Goal: Find specific page/section: Find specific page/section

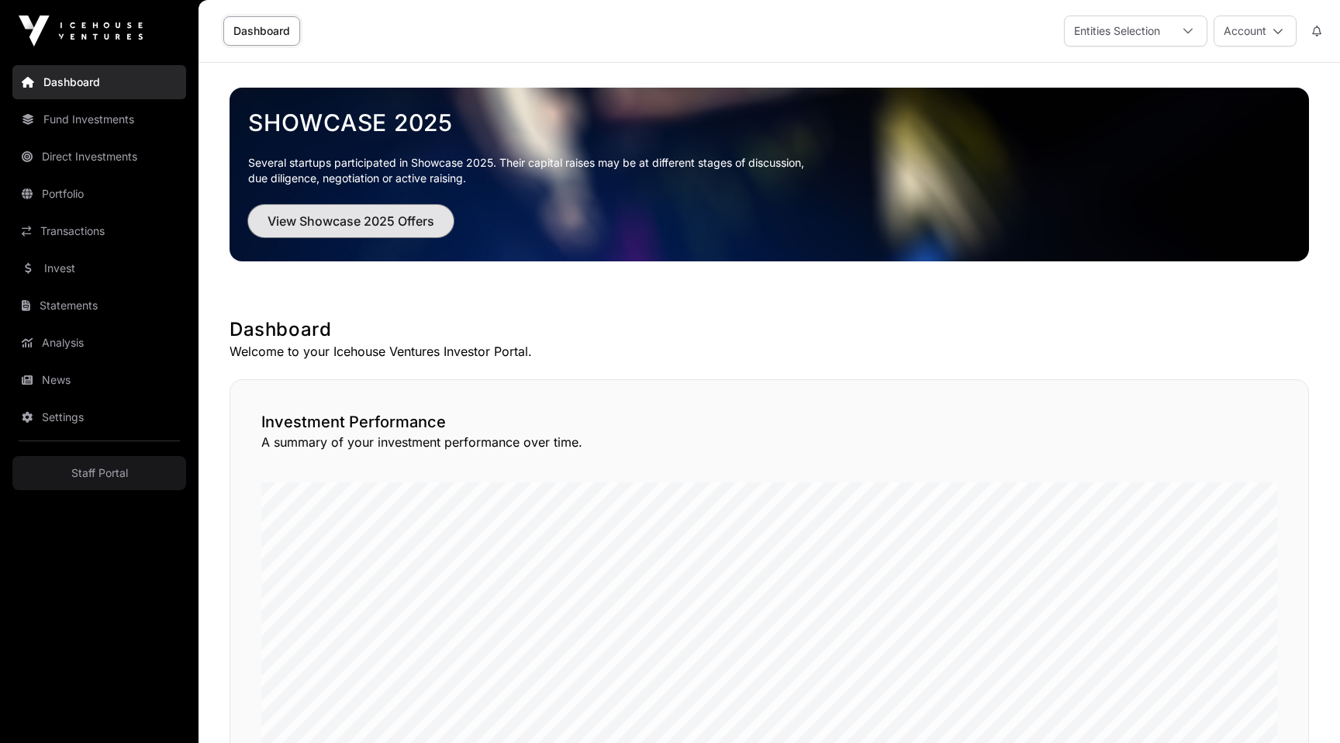
click at [347, 231] on button "View Showcase 2025 Offers" at bounding box center [350, 221] width 205 height 33
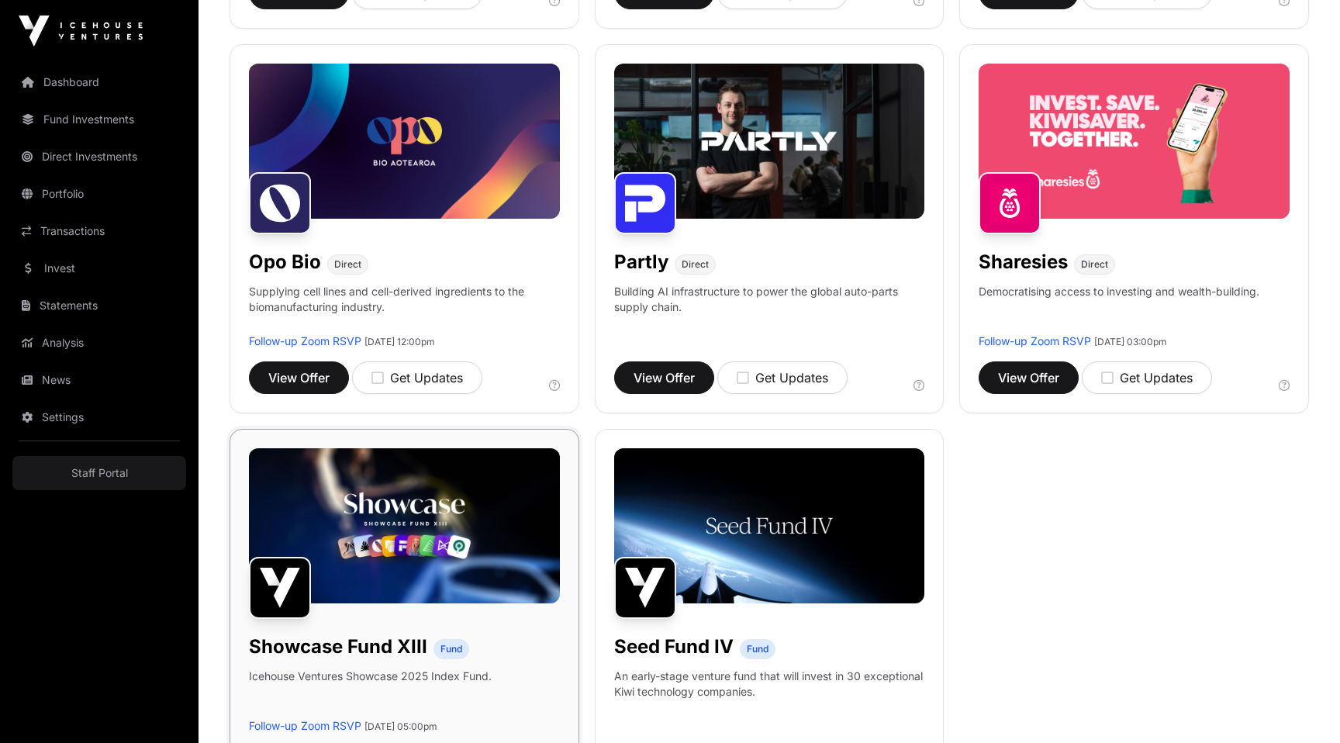
scroll to position [1041, 0]
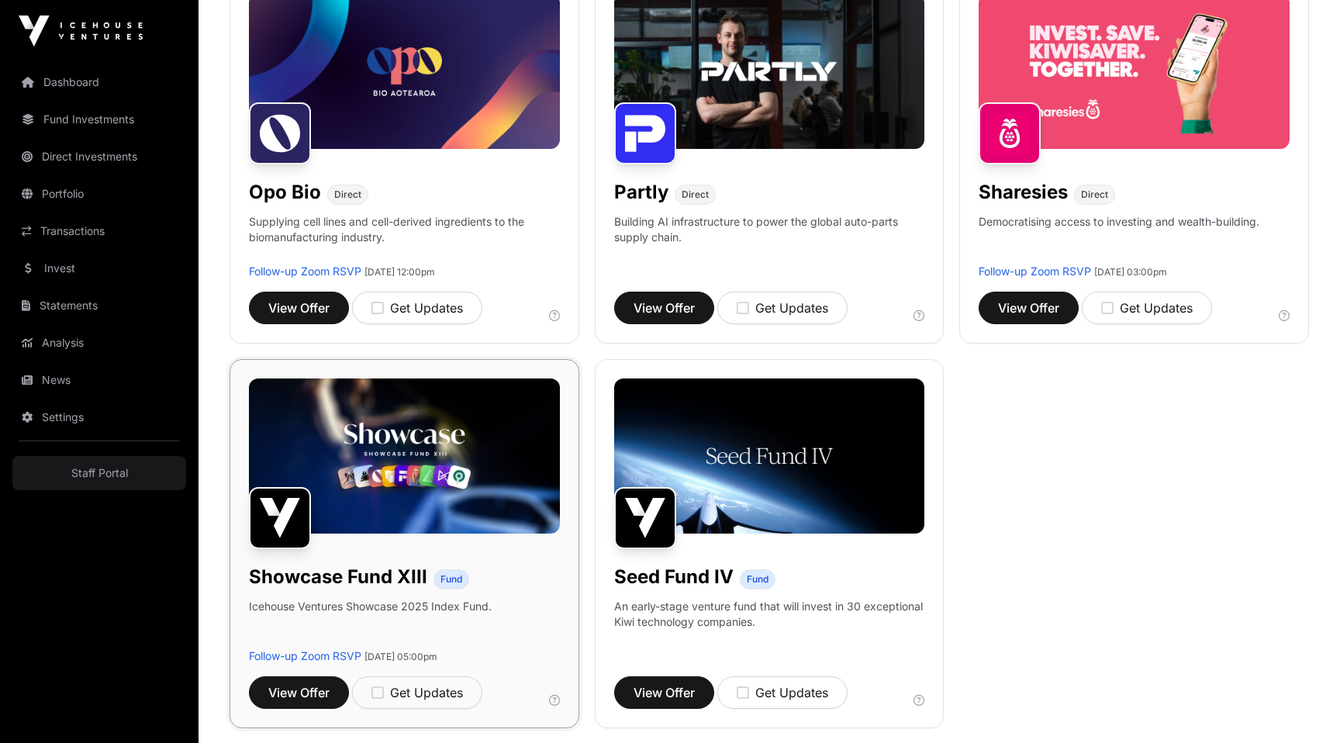
click at [437, 469] on img at bounding box center [404, 455] width 311 height 155
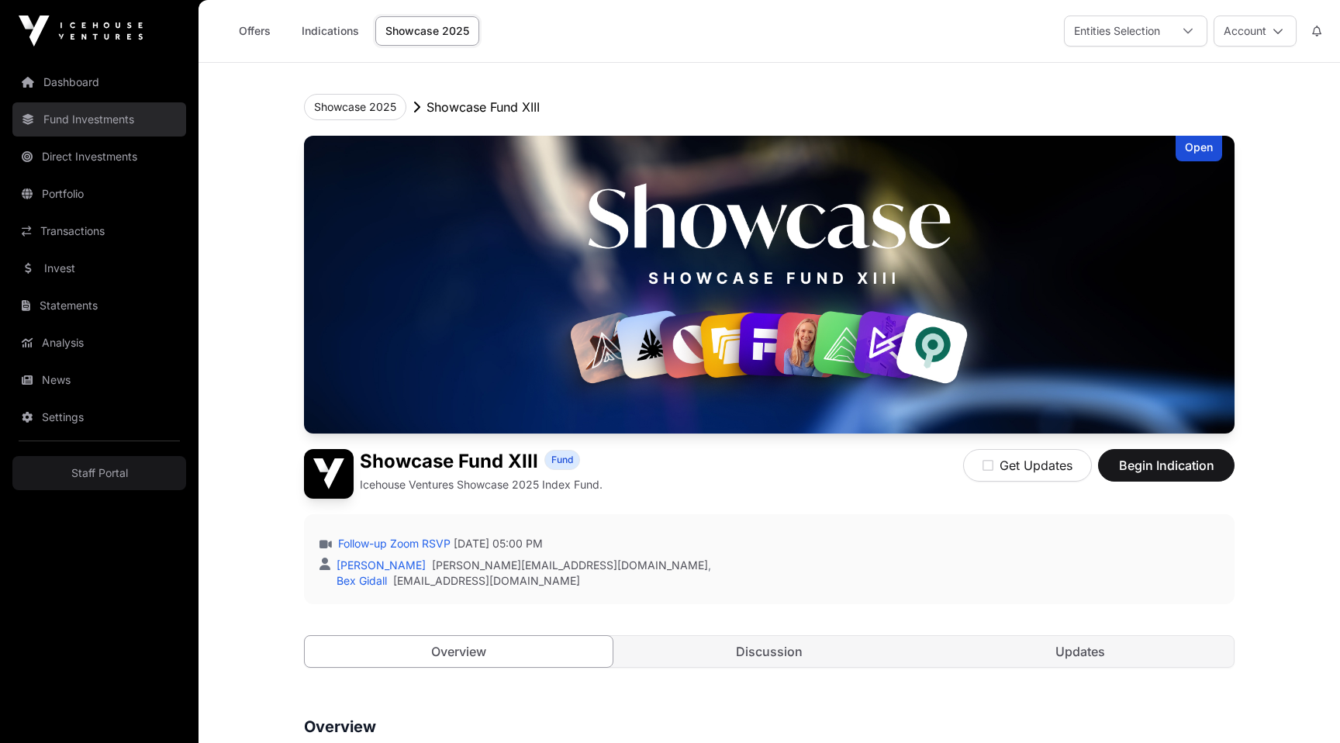
click at [100, 125] on link "Fund Investments" at bounding box center [99, 119] width 174 height 34
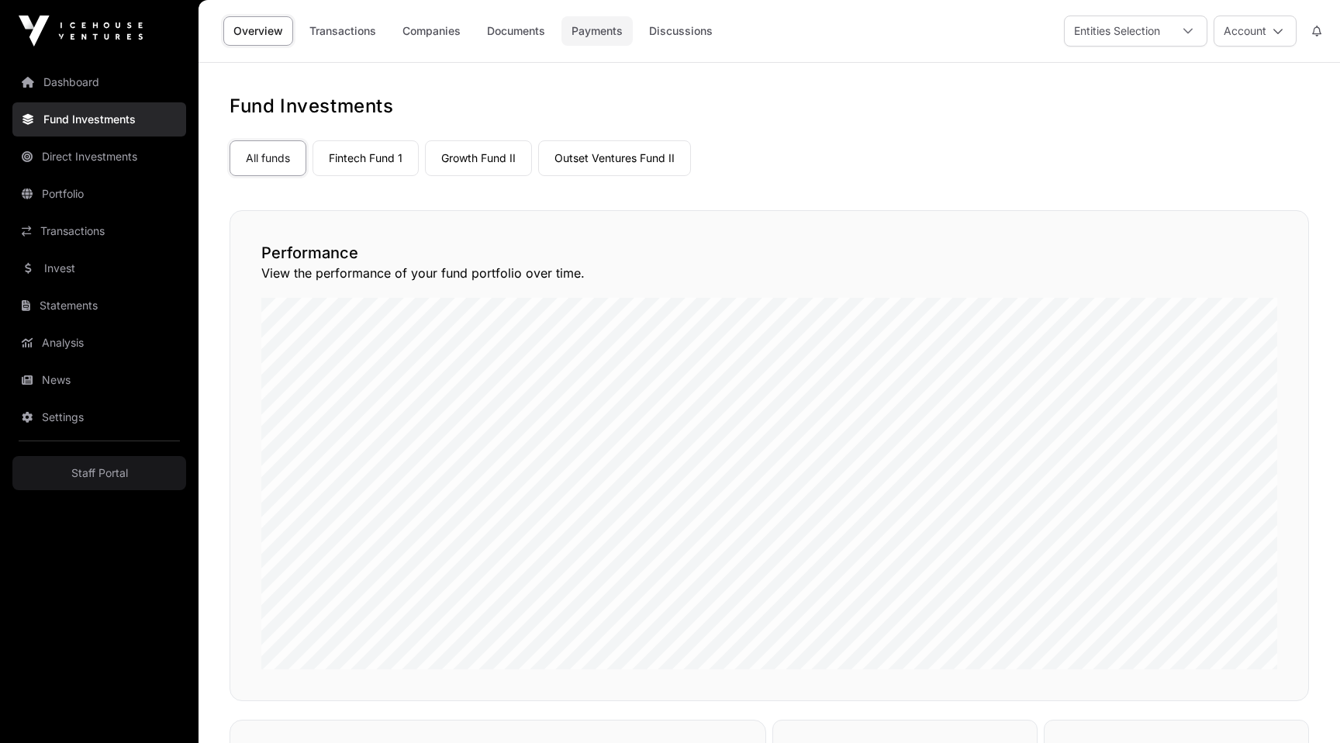
click at [617, 29] on link "Payments" at bounding box center [596, 30] width 71 height 29
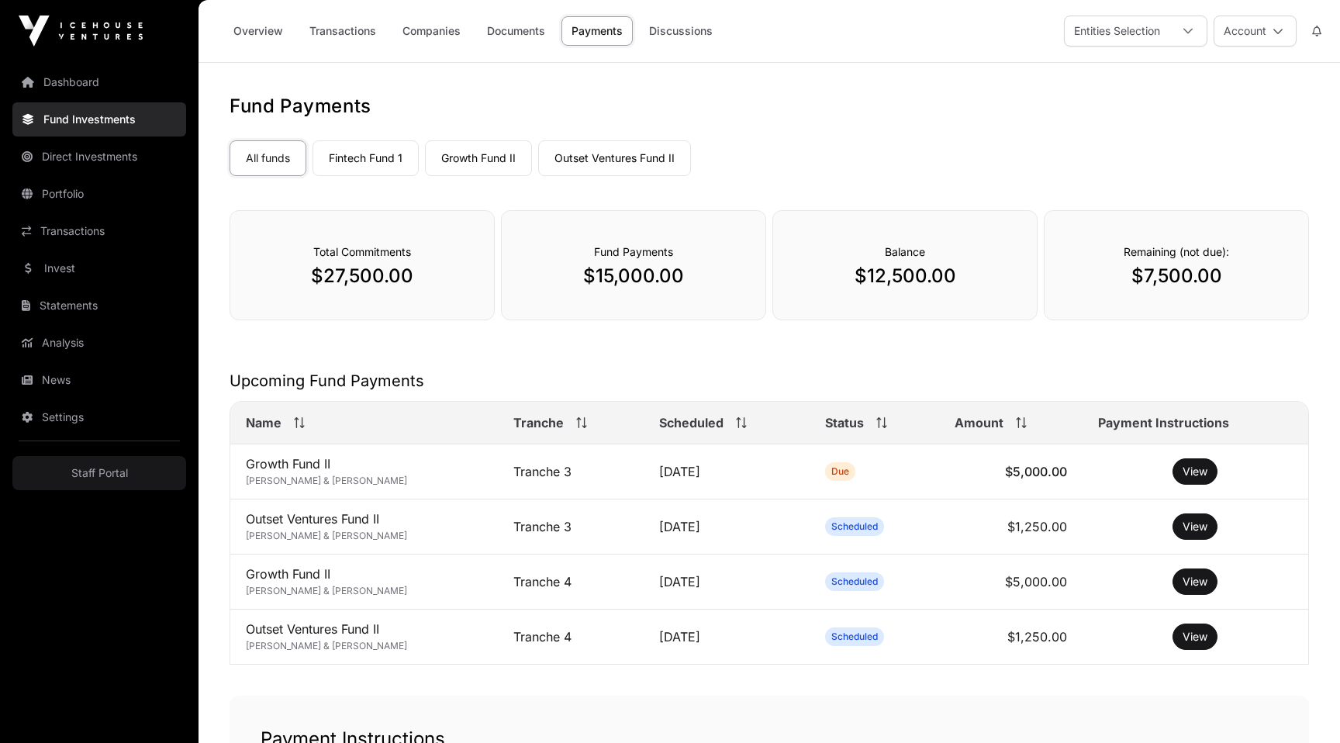
click at [804, 122] on nav "All funds Fintech Fund 1 Growth Fund II Outset Ventures Fund II Select a fund" at bounding box center [769, 155] width 1079 height 73
click at [872, 172] on div "All funds Fintech Fund 1 Growth Fund II Outset Ventures Fund II" at bounding box center [769, 155] width 1079 height 42
